Goal: Navigation & Orientation: Understand site structure

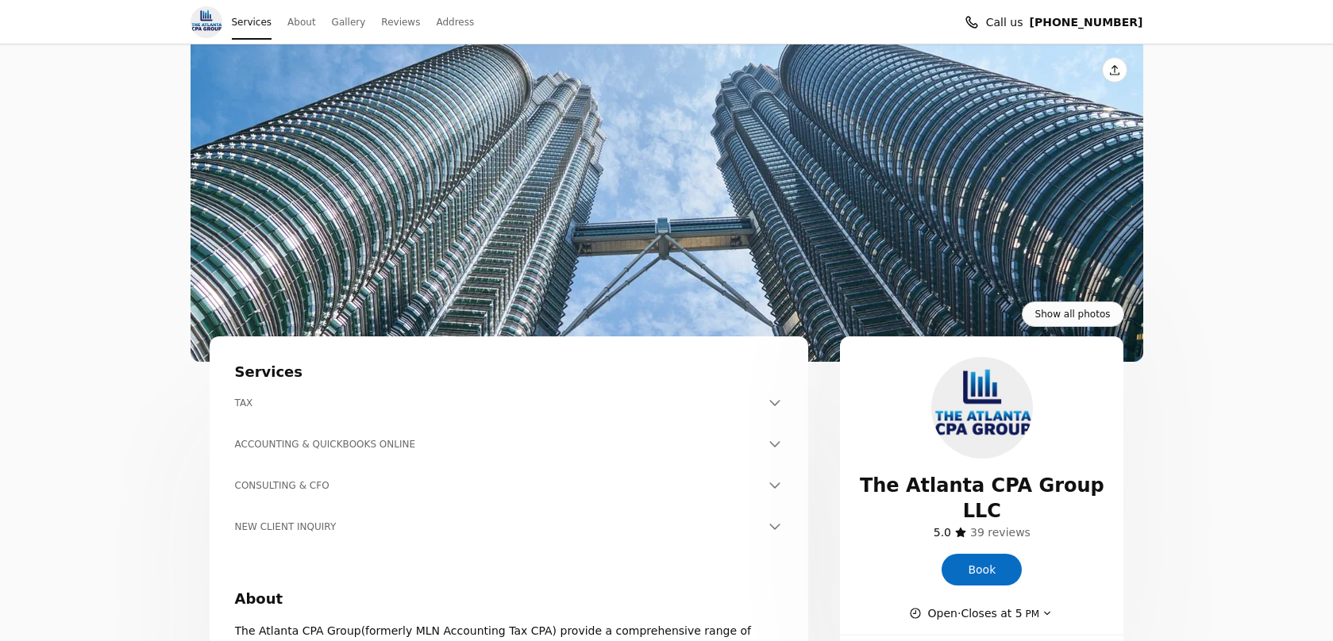
click at [291, 25] on link "About" at bounding box center [301, 22] width 28 height 22
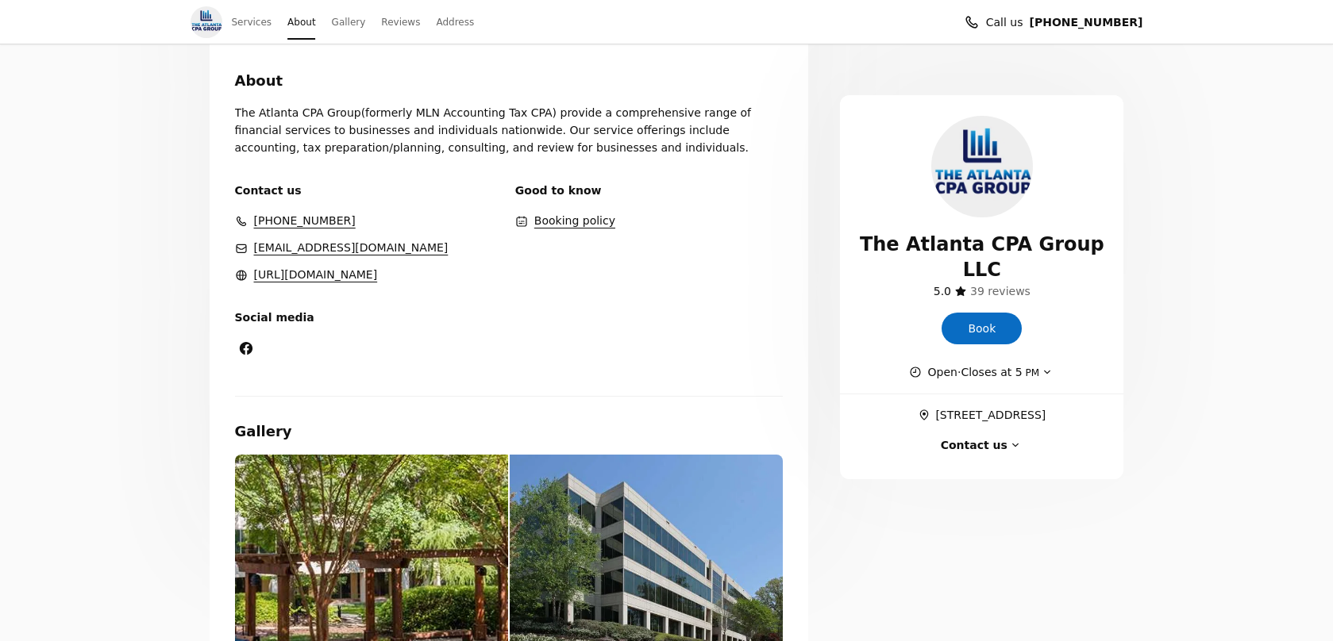
scroll to position [519, 0]
click at [341, 23] on link "Gallery" at bounding box center [349, 22] width 34 height 22
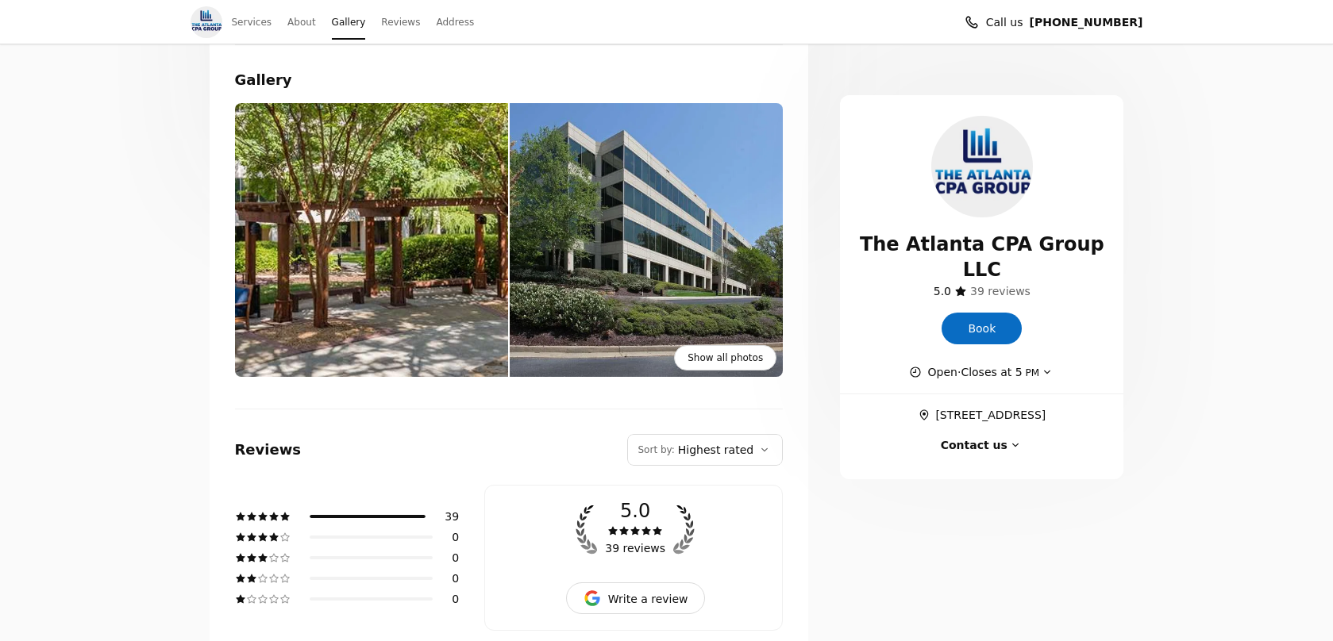
click at [391, 26] on link "Reviews" at bounding box center [400, 22] width 39 height 22
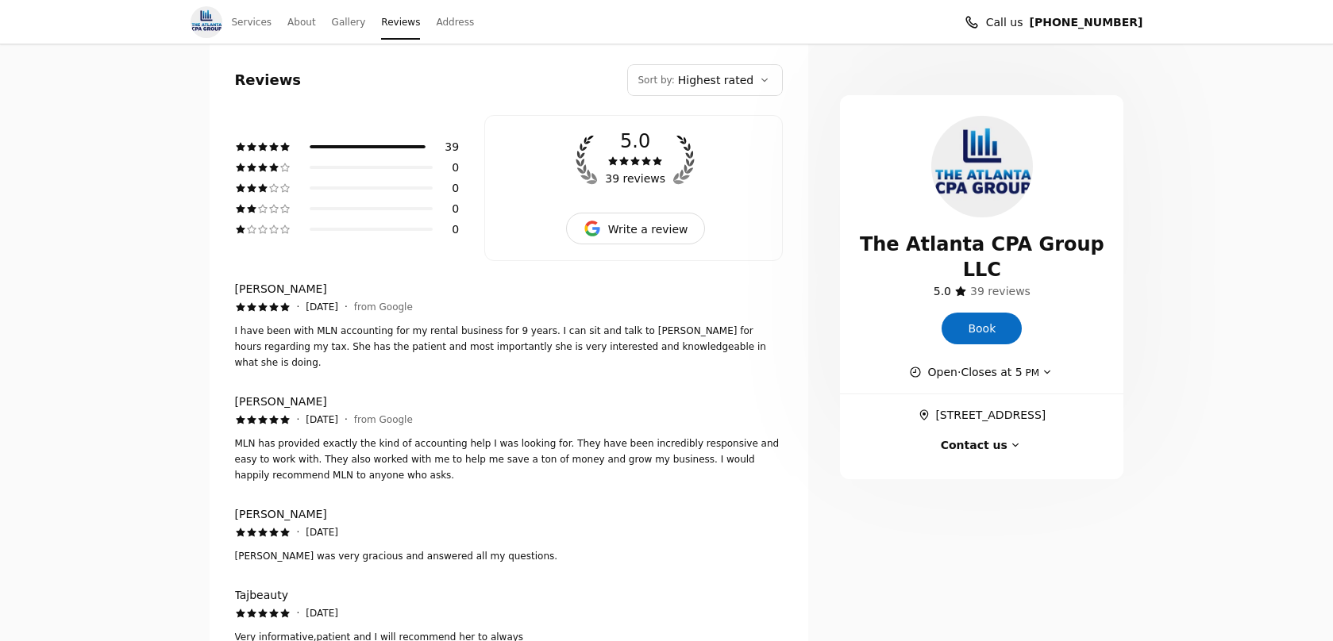
click at [436, 25] on link "Address" at bounding box center [455, 22] width 38 height 22
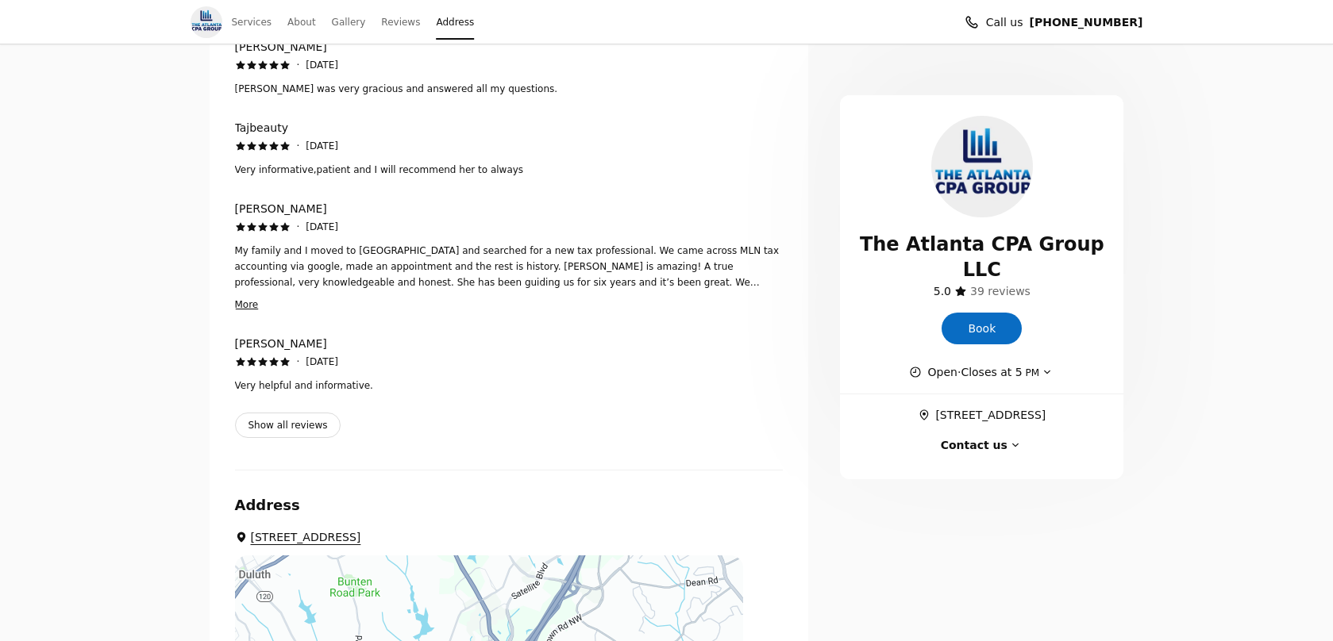
scroll to position [1720, 0]
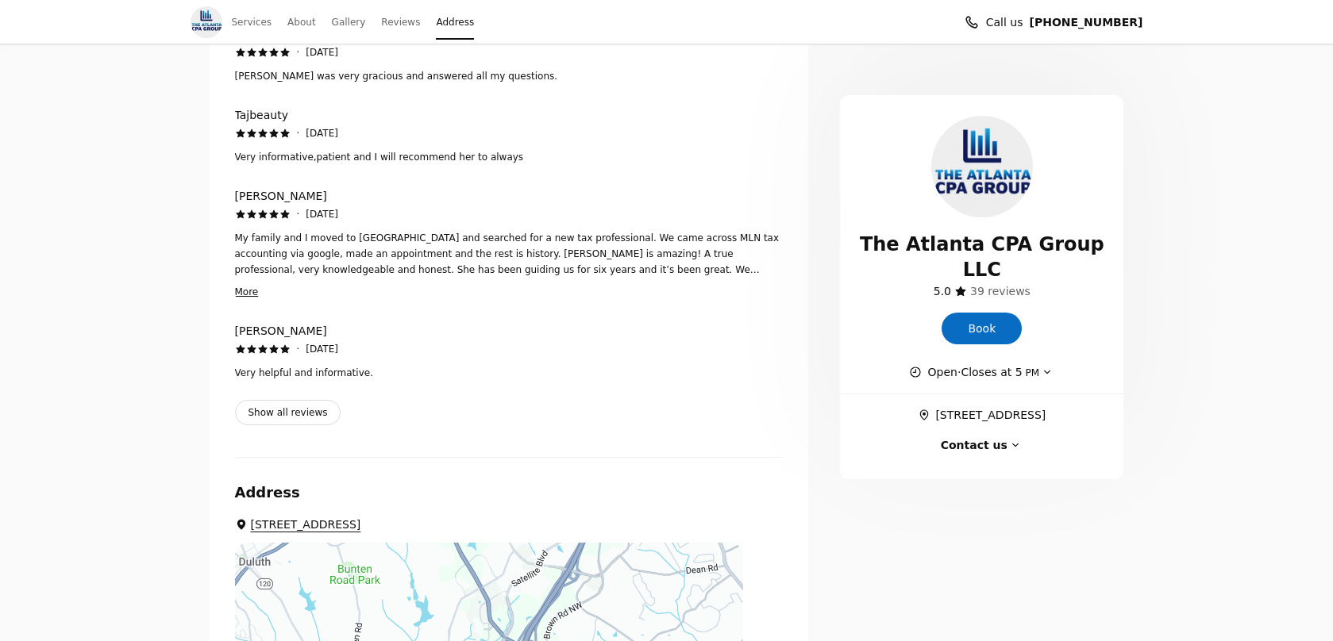
click at [247, 26] on link "Services" at bounding box center [252, 22] width 40 height 22
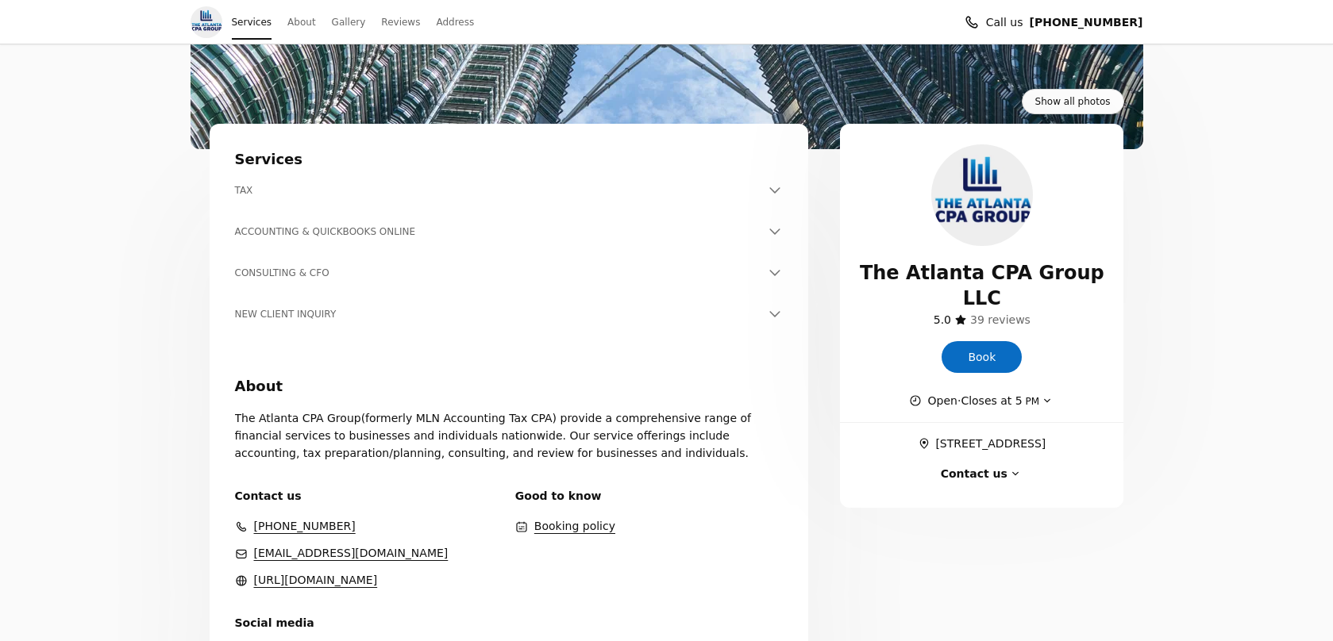
scroll to position [185, 0]
